Goal: Task Accomplishment & Management: Manage account settings

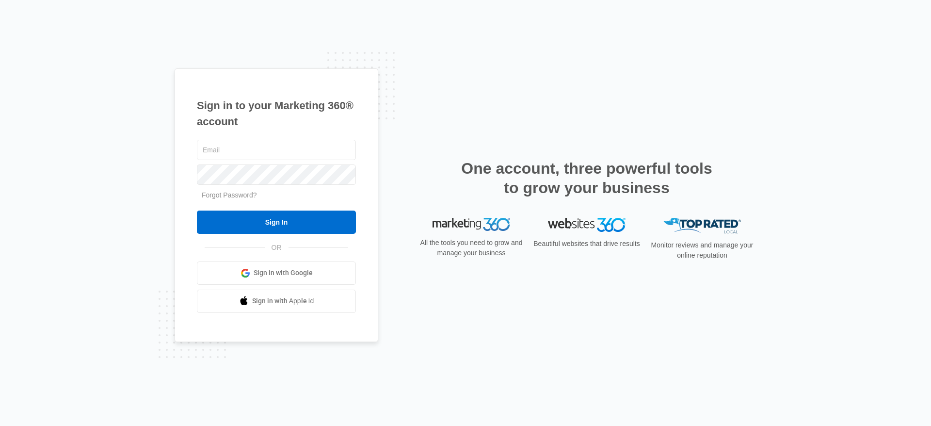
type input "[PERSON_NAME][EMAIL_ADDRESS][PERSON_NAME][DOMAIN_NAME]"
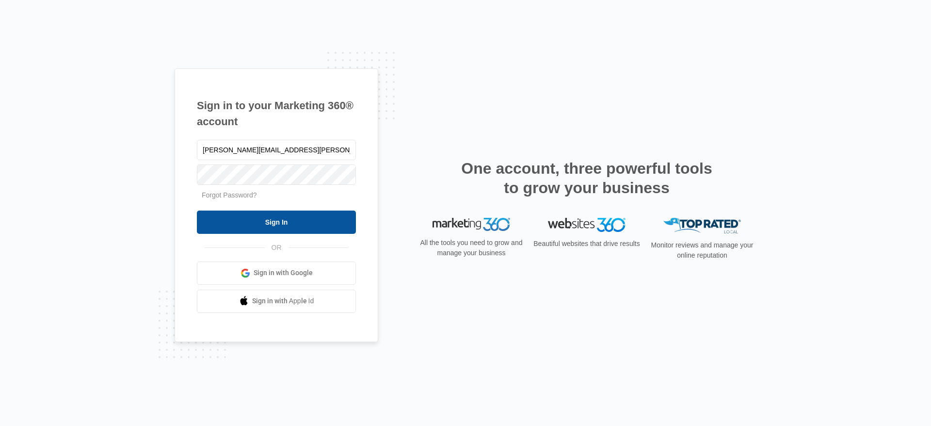
click at [316, 212] on input "Sign In" at bounding box center [276, 222] width 159 height 23
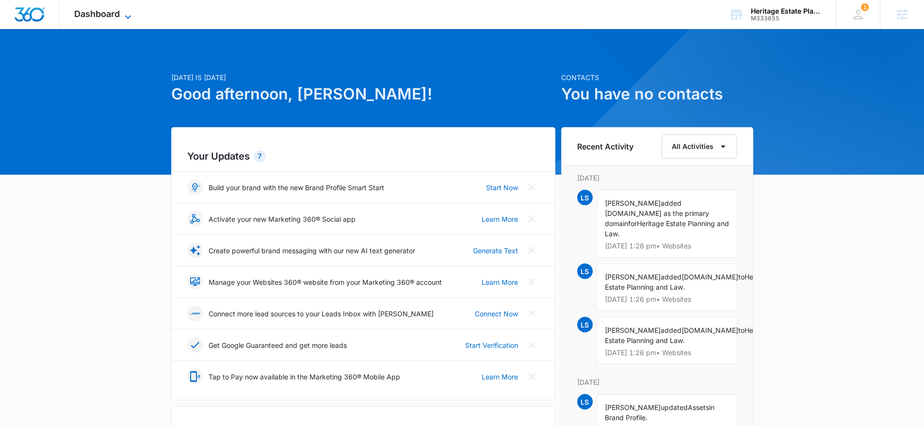
click at [130, 15] on icon at bounding box center [128, 17] width 12 height 12
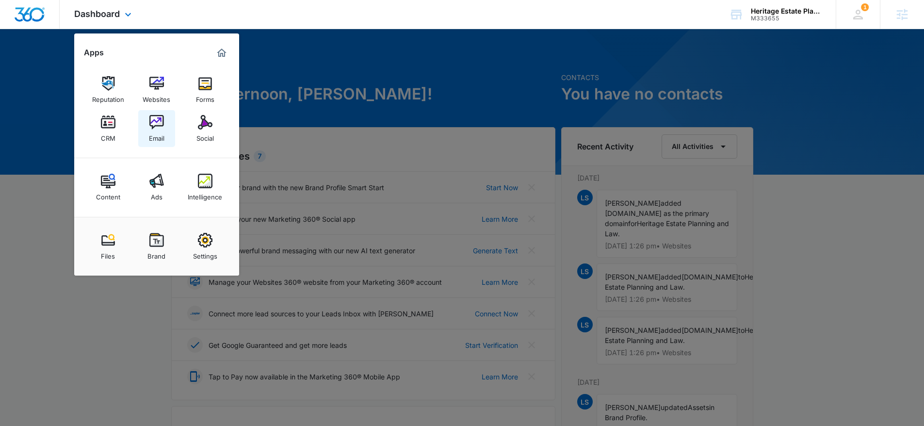
click at [163, 130] on div "Email" at bounding box center [157, 136] width 16 height 13
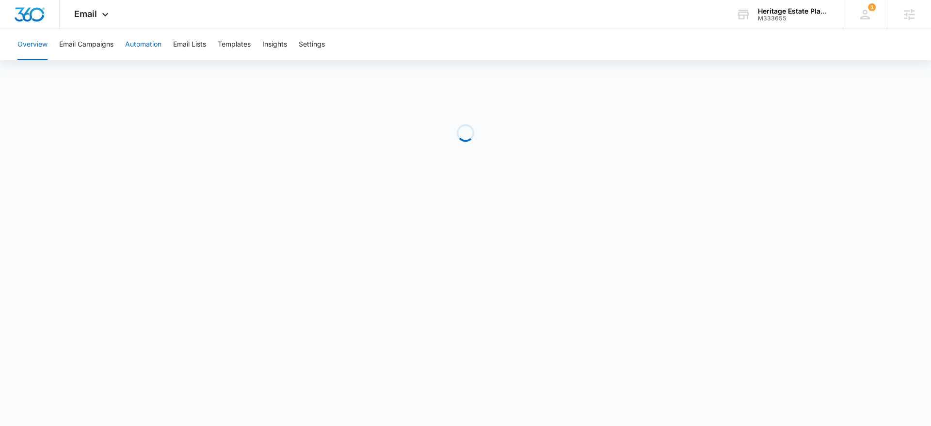
click at [162, 44] on button "Automation" at bounding box center [143, 44] width 36 height 31
drag, startPoint x: 380, startPoint y: 59, endPoint x: 327, endPoint y: 47, distance: 54.8
click at [378, 58] on div "Overview Email Campaigns Automation Email Lists Templates Insights Settings" at bounding box center [466, 44] width 908 height 31
click at [325, 47] on button "Settings" at bounding box center [312, 44] width 26 height 31
